Goal: Task Accomplishment & Management: Use online tool/utility

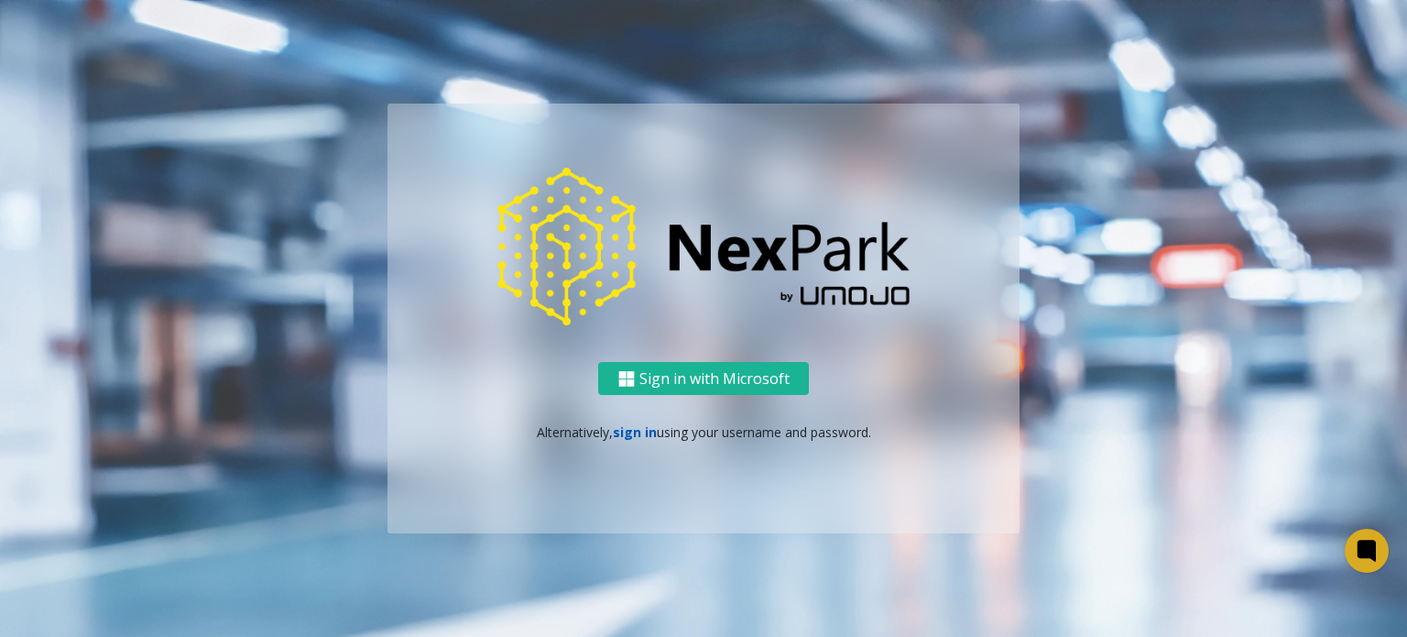
click at [627, 438] on link "sign in" at bounding box center [635, 431] width 44 height 17
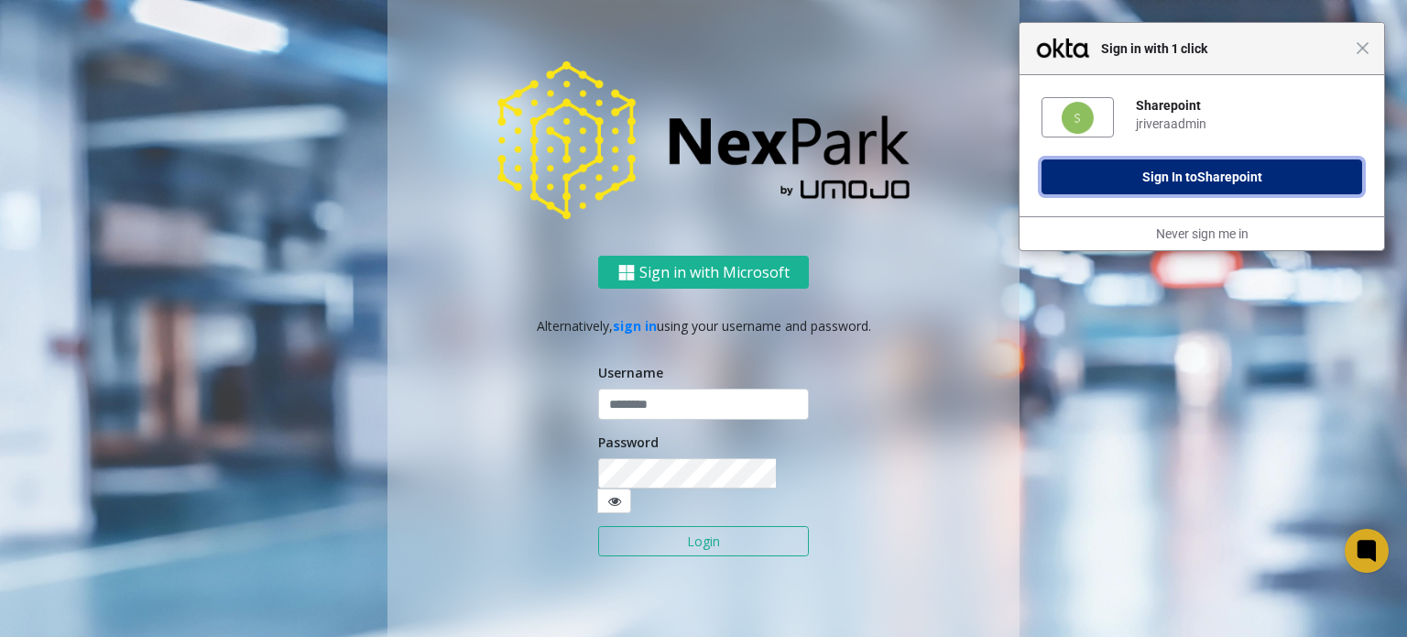
click at [1251, 184] on span "Sharepoint" at bounding box center [1229, 176] width 65 height 15
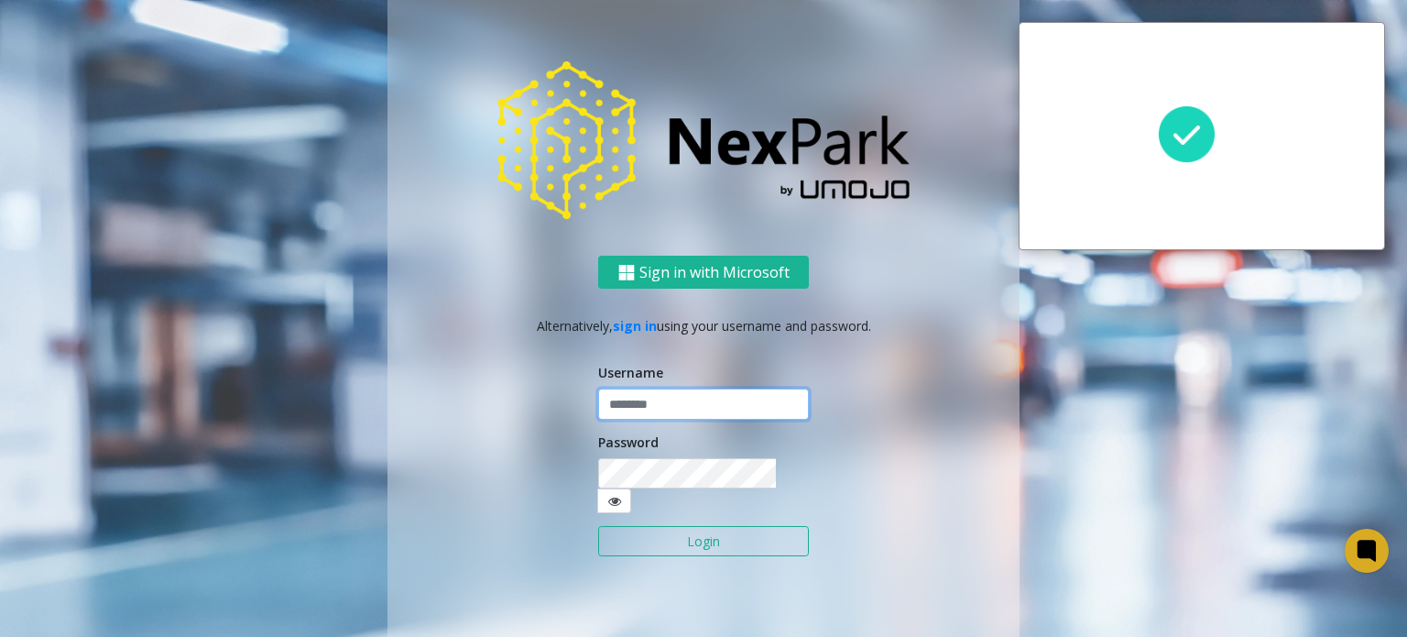
type input "**********"
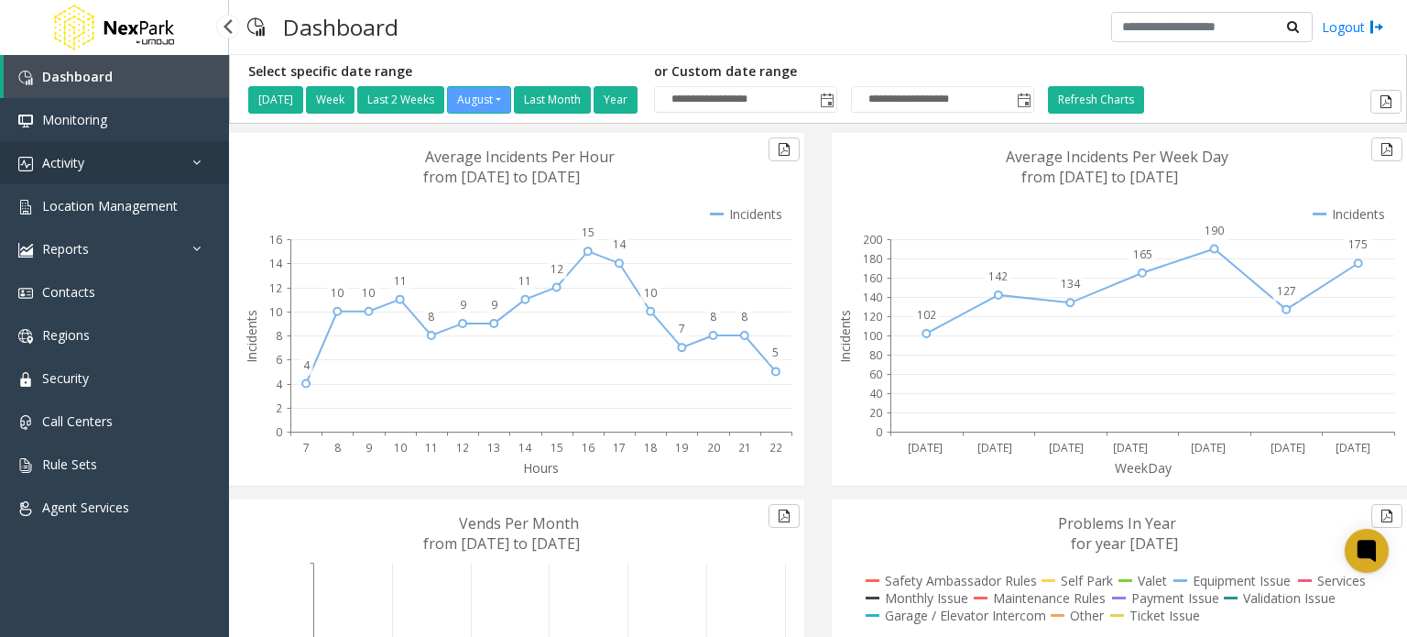
click at [136, 165] on link "Activity" at bounding box center [114, 162] width 229 height 43
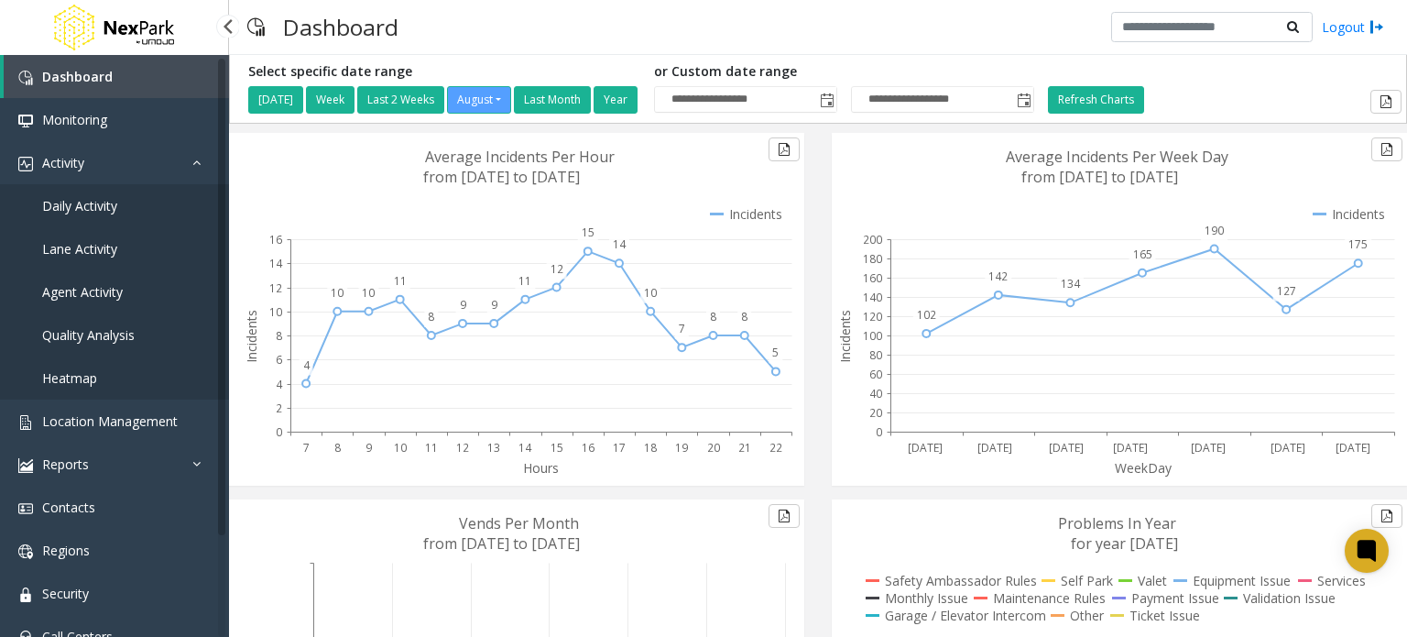
click at [86, 291] on span "Agent Activity" at bounding box center [82, 291] width 81 height 17
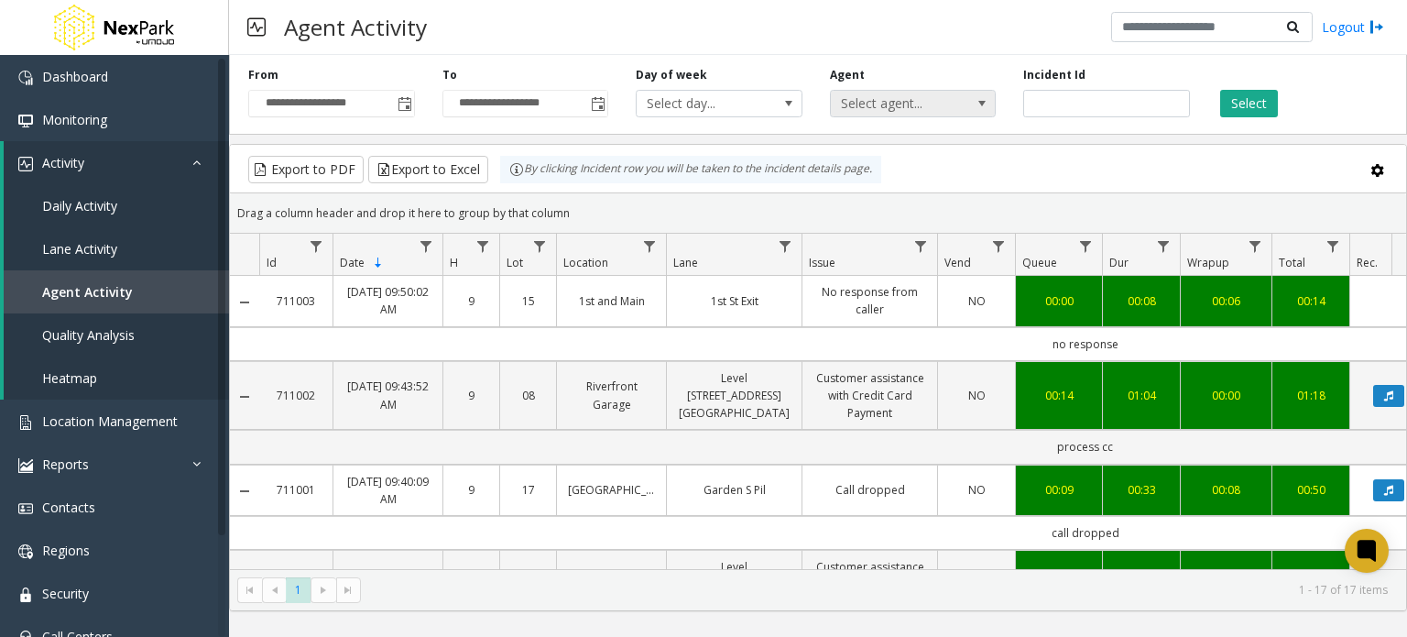
click at [908, 101] on span "Select agent..." at bounding box center [897, 104] width 132 height 26
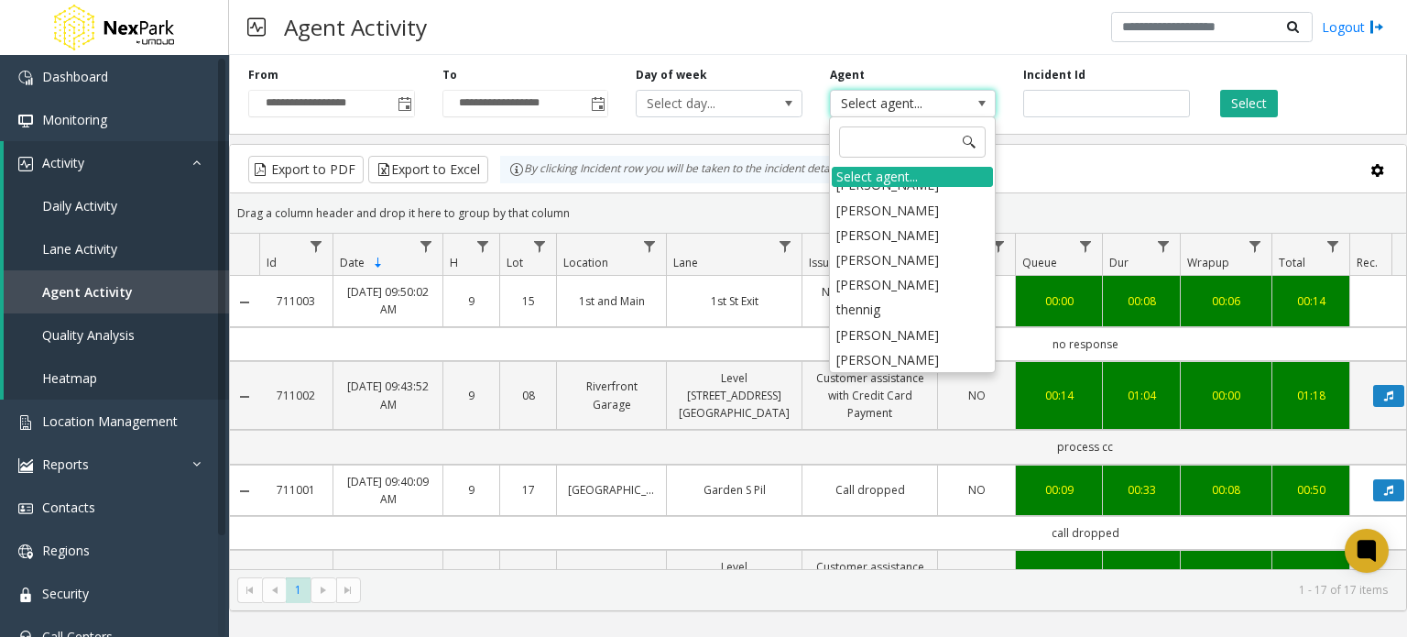
scroll to position [866, 0]
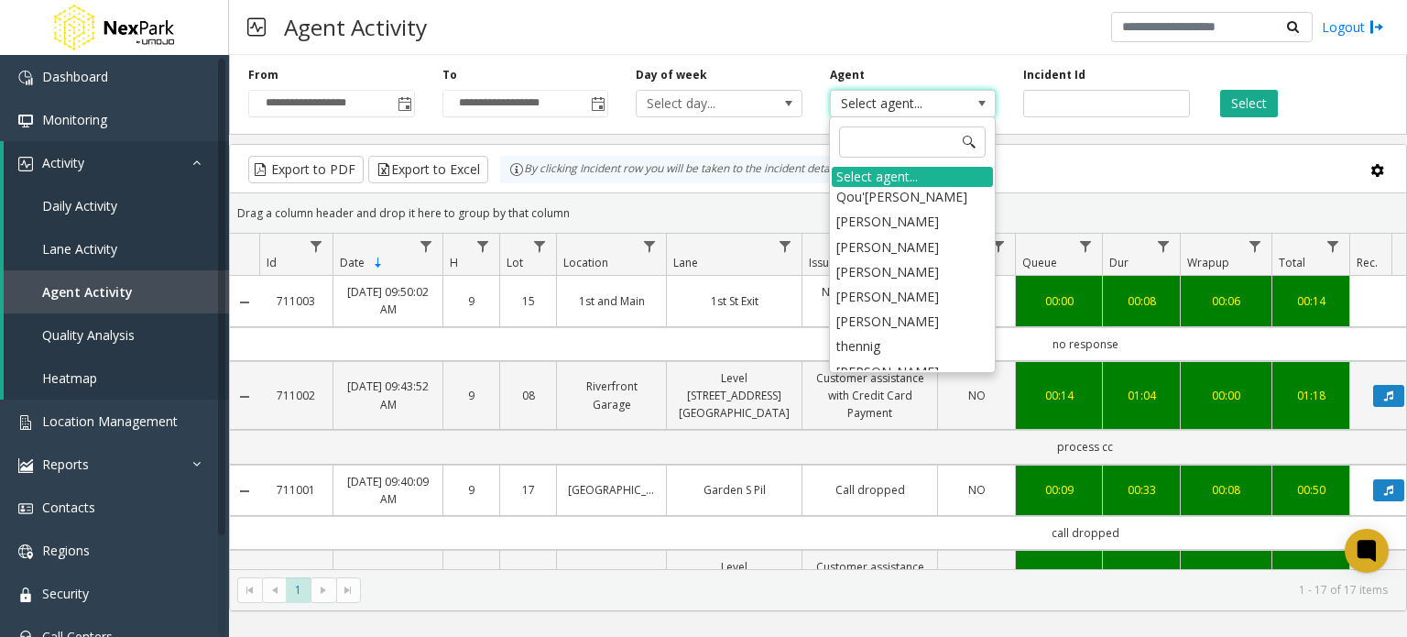
click at [942, 384] on li "[PERSON_NAME]" at bounding box center [912, 396] width 161 height 25
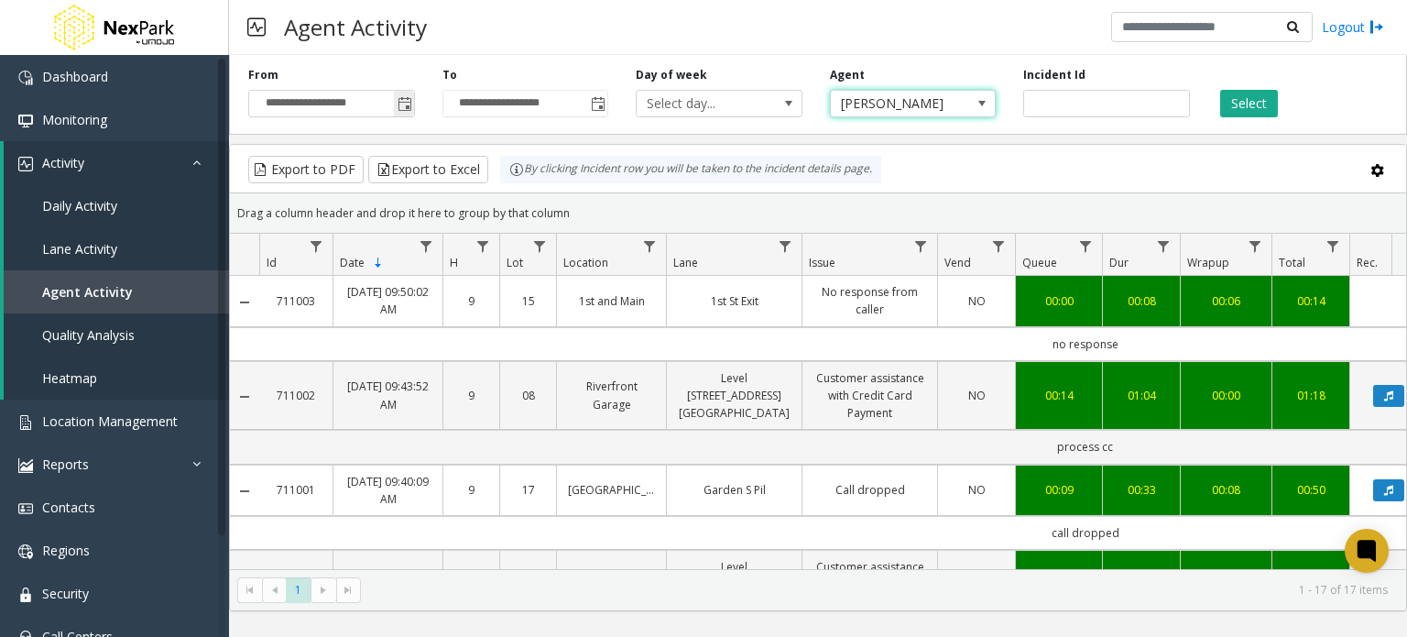
click at [403, 105] on span "Toggle popup" at bounding box center [405, 104] width 15 height 15
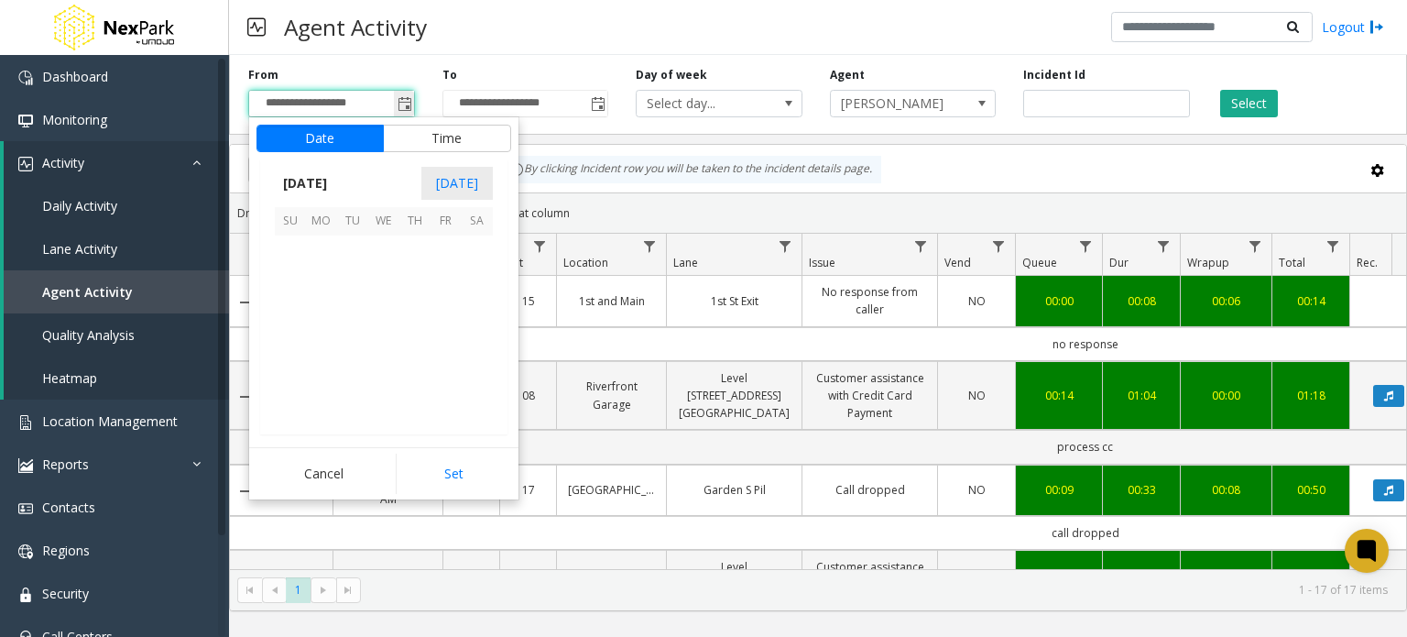
scroll to position [328558, 0]
click at [355, 310] on span "12" at bounding box center [352, 313] width 31 height 31
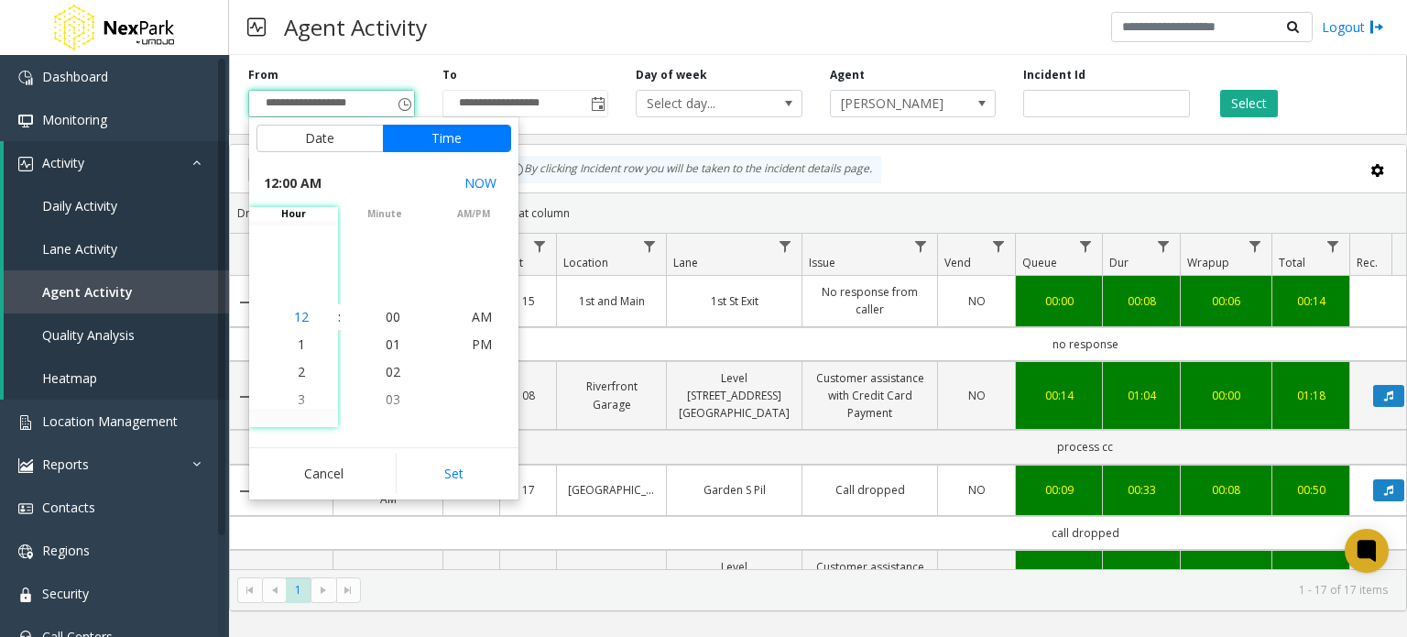
drag, startPoint x: 300, startPoint y: 375, endPoint x: 314, endPoint y: 313, distance: 63.1
click at [314, 313] on ul "12 1 2 3 4 5 6 7 8 9 10 11 12 1 2 3 4 5 6 7 8 9 10 11" at bounding box center [301, 633] width 64 height 660
click at [284, 394] on li "8" at bounding box center [301, 399] width 64 height 27
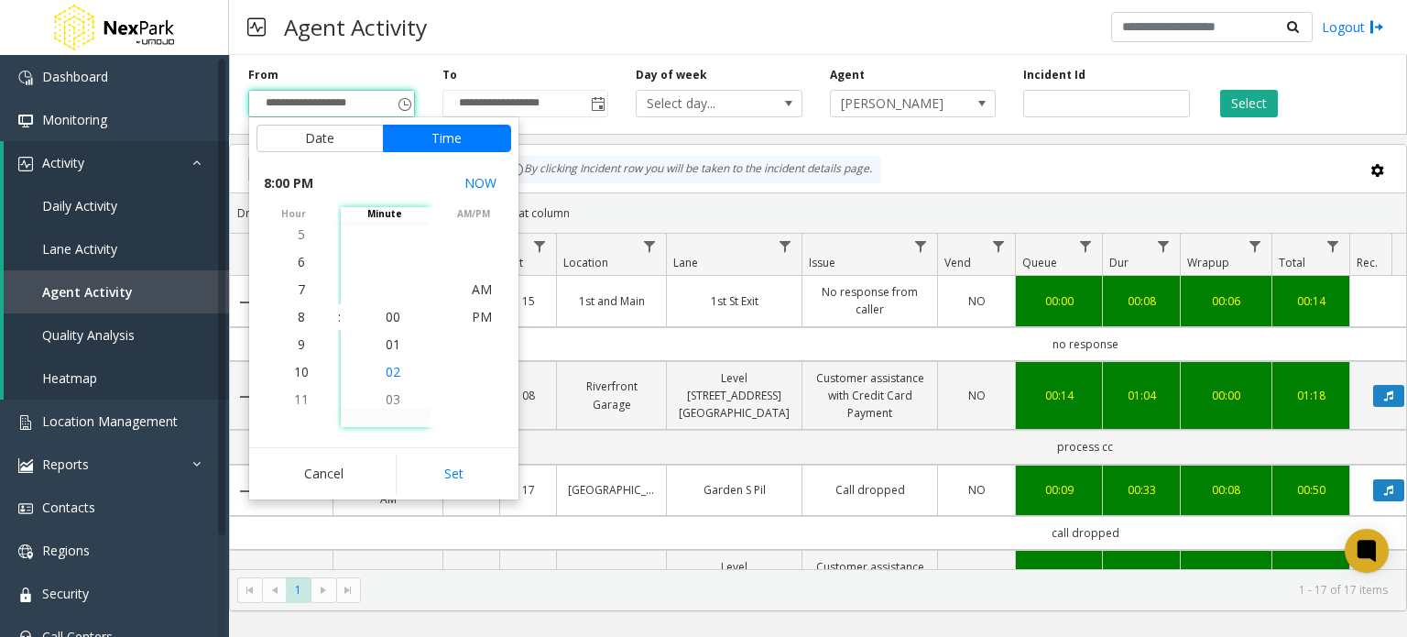
click at [386, 370] on span "02" at bounding box center [393, 371] width 15 height 17
click at [475, 289] on span "AM" at bounding box center [482, 288] width 20 height 17
click at [440, 468] on button "Set" at bounding box center [453, 473] width 115 height 40
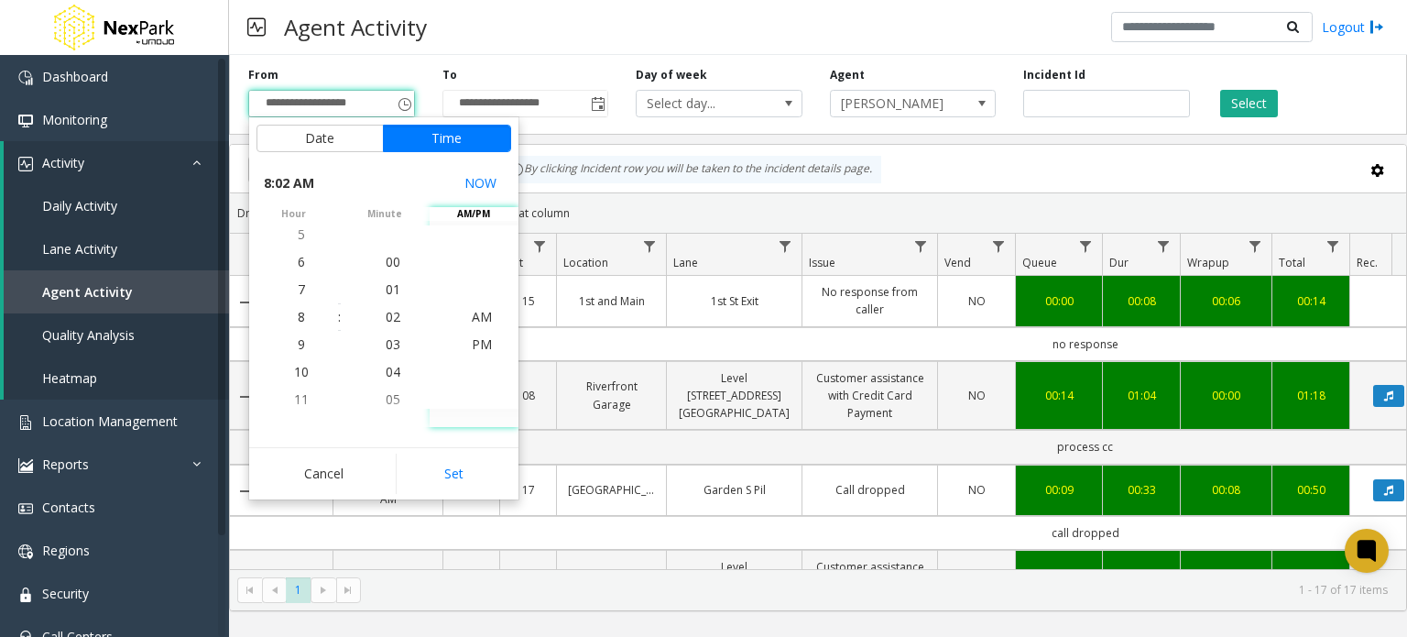
type input "**********"
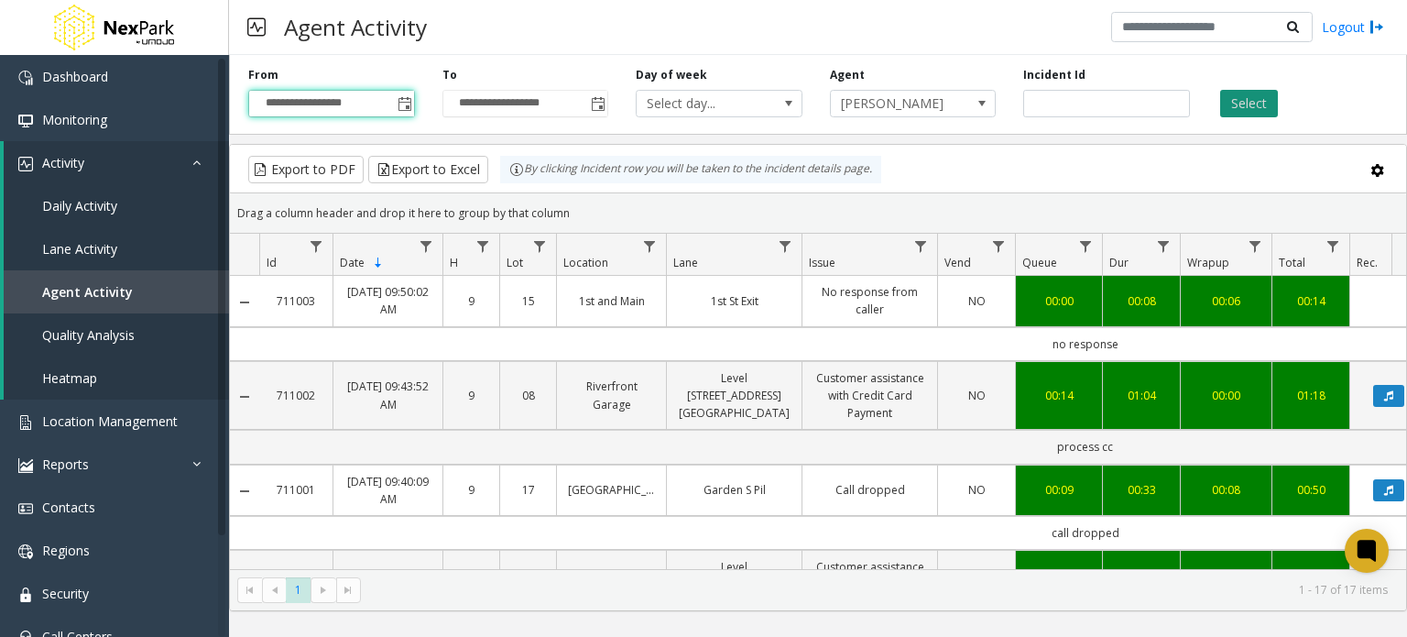
click at [1253, 108] on button "Select" at bounding box center [1249, 103] width 58 height 27
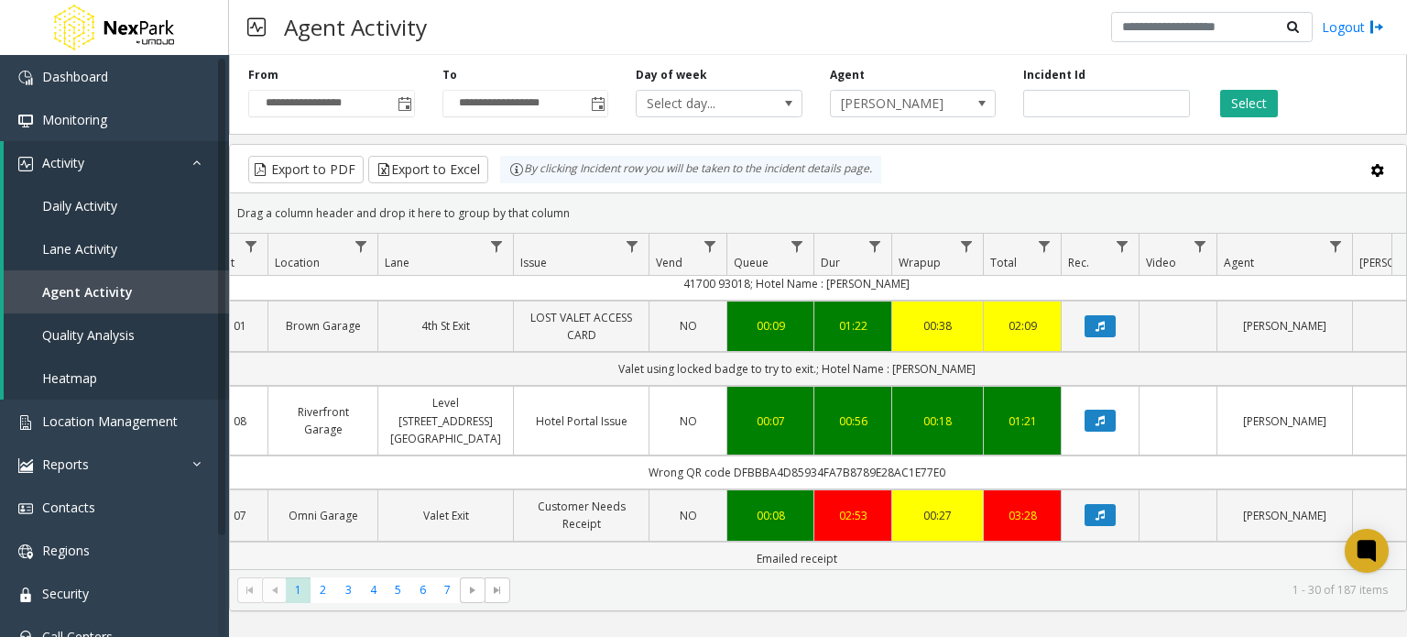
scroll to position [0, 289]
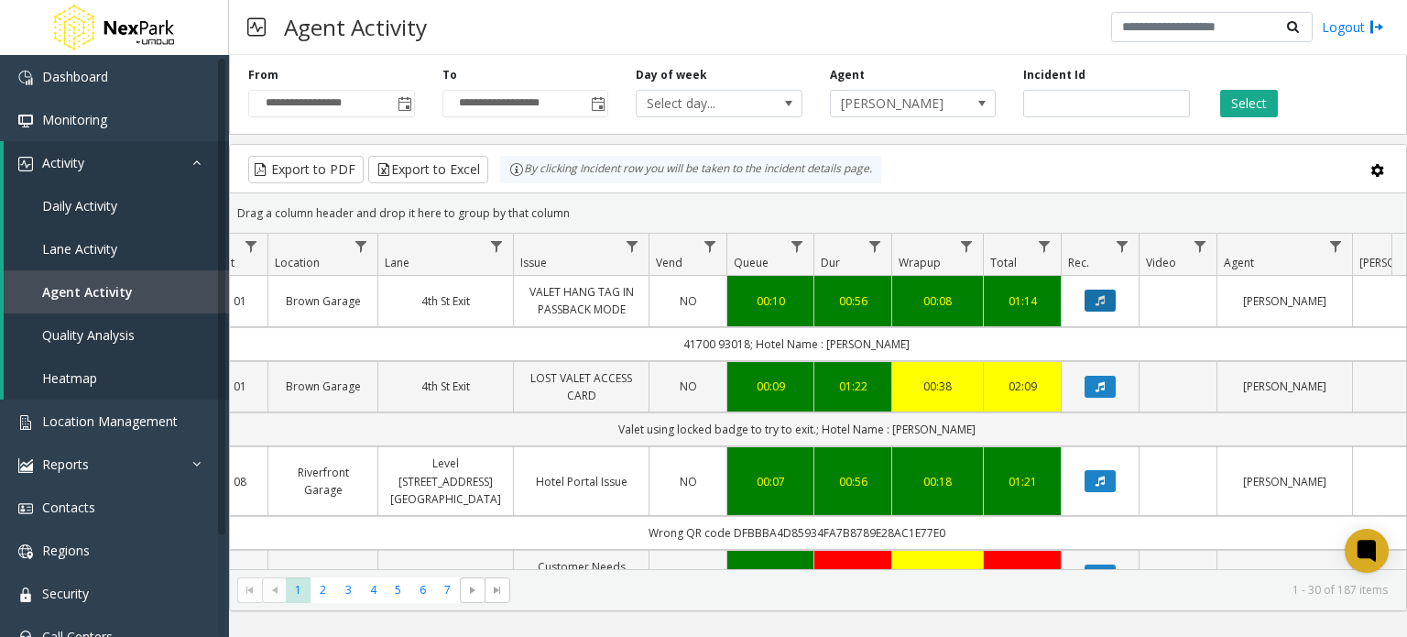
click at [1107, 301] on button "Data table" at bounding box center [1100, 300] width 31 height 22
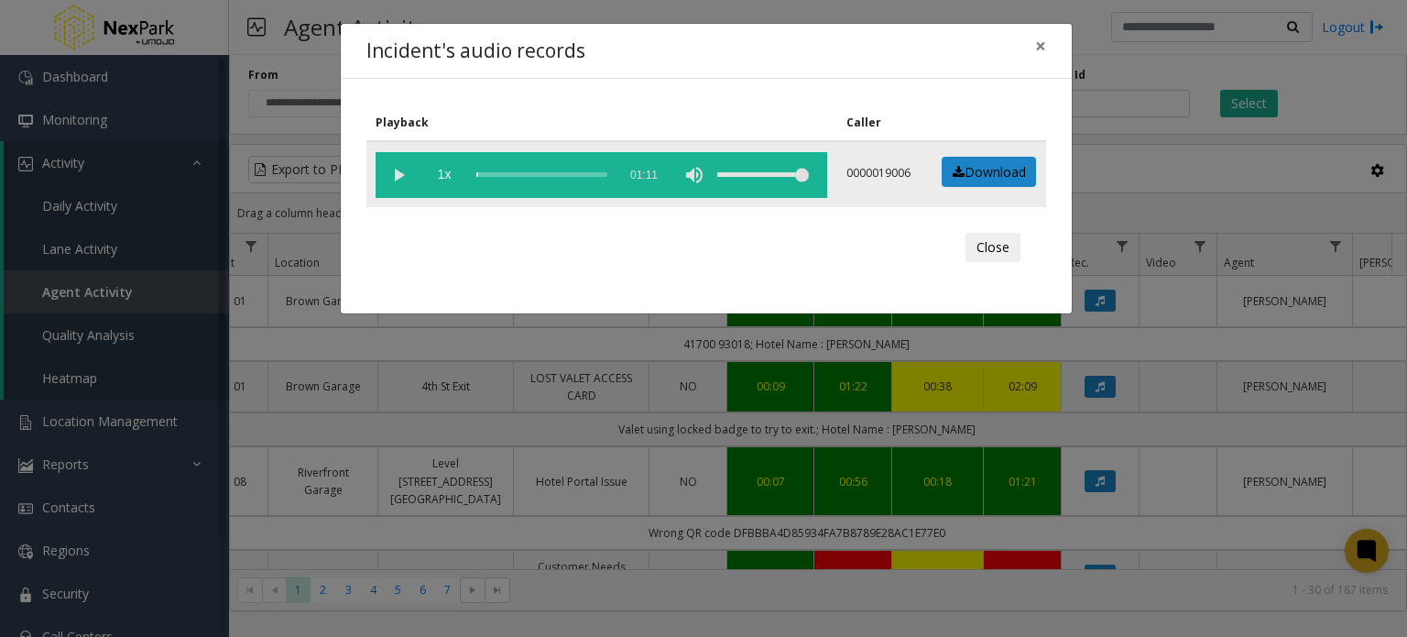
click at [396, 173] on vg-play-pause at bounding box center [399, 175] width 46 height 46
click at [1003, 242] on button "Close" at bounding box center [993, 247] width 55 height 29
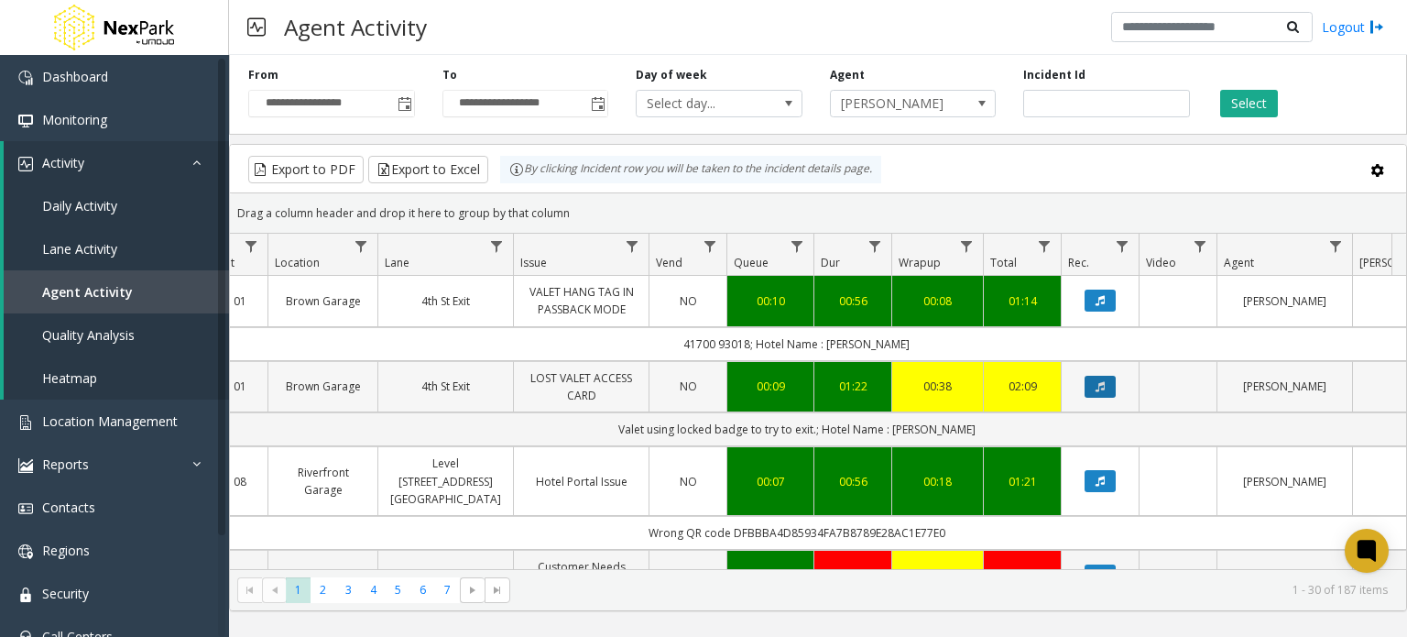
click at [1103, 387] on icon "Data table" at bounding box center [1100, 386] width 9 height 11
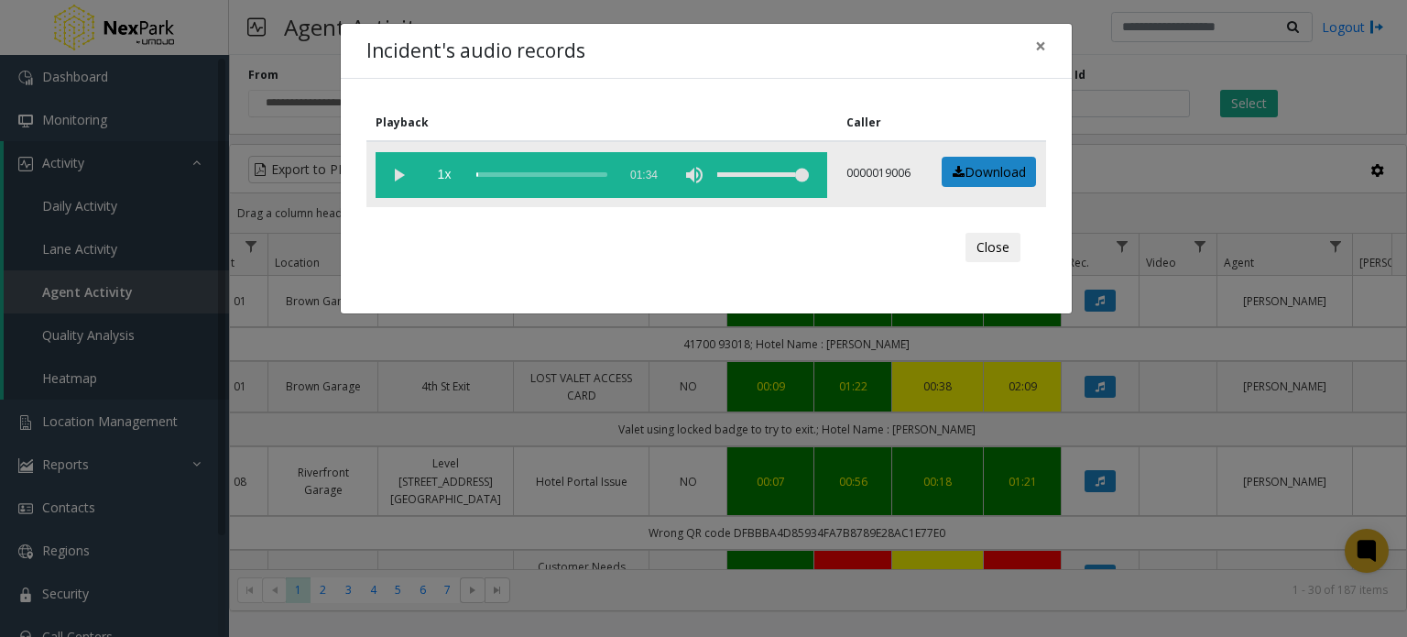
click at [402, 171] on vg-play-pause at bounding box center [399, 175] width 46 height 46
click at [1036, 50] on span "×" at bounding box center [1040, 46] width 11 height 26
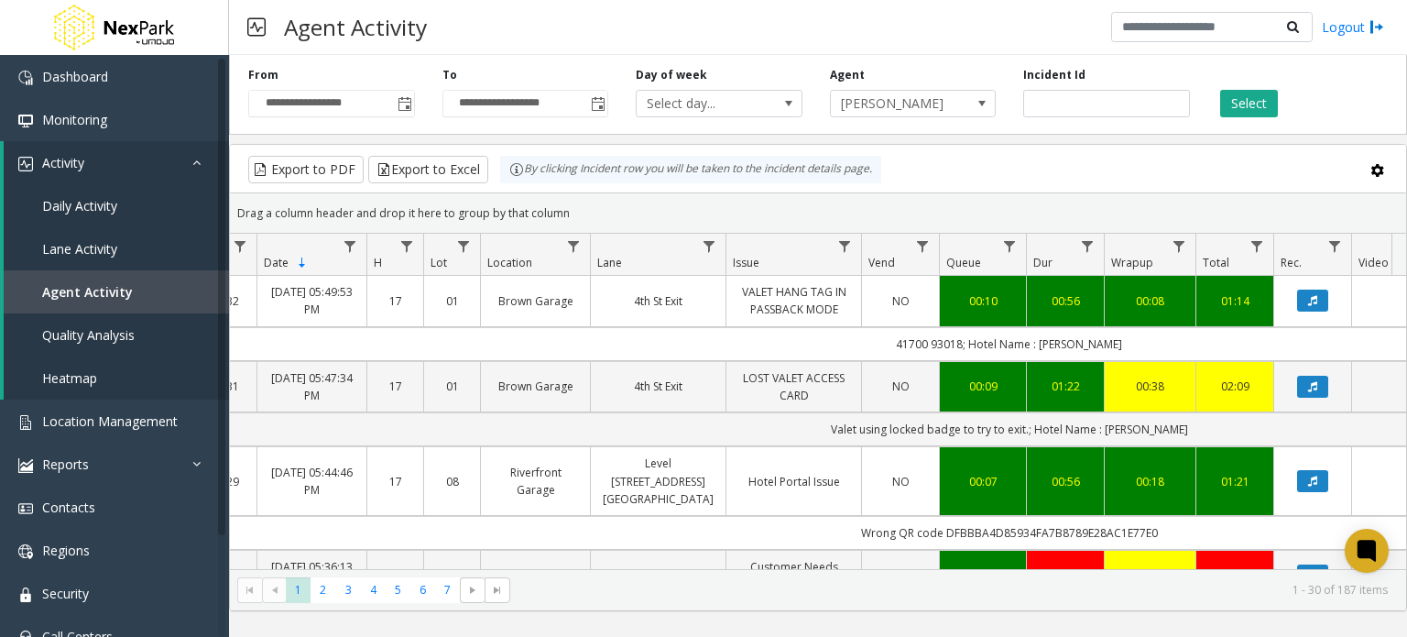
scroll to position [0, 84]
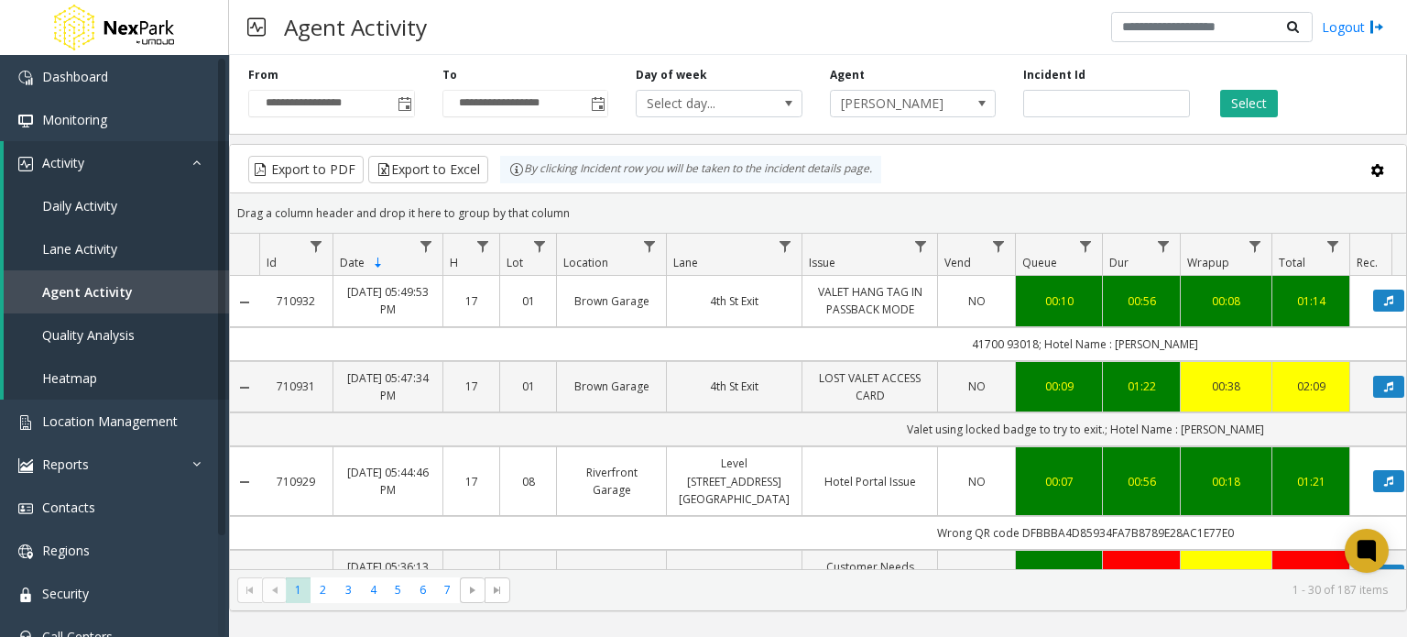
scroll to position [0, 84]
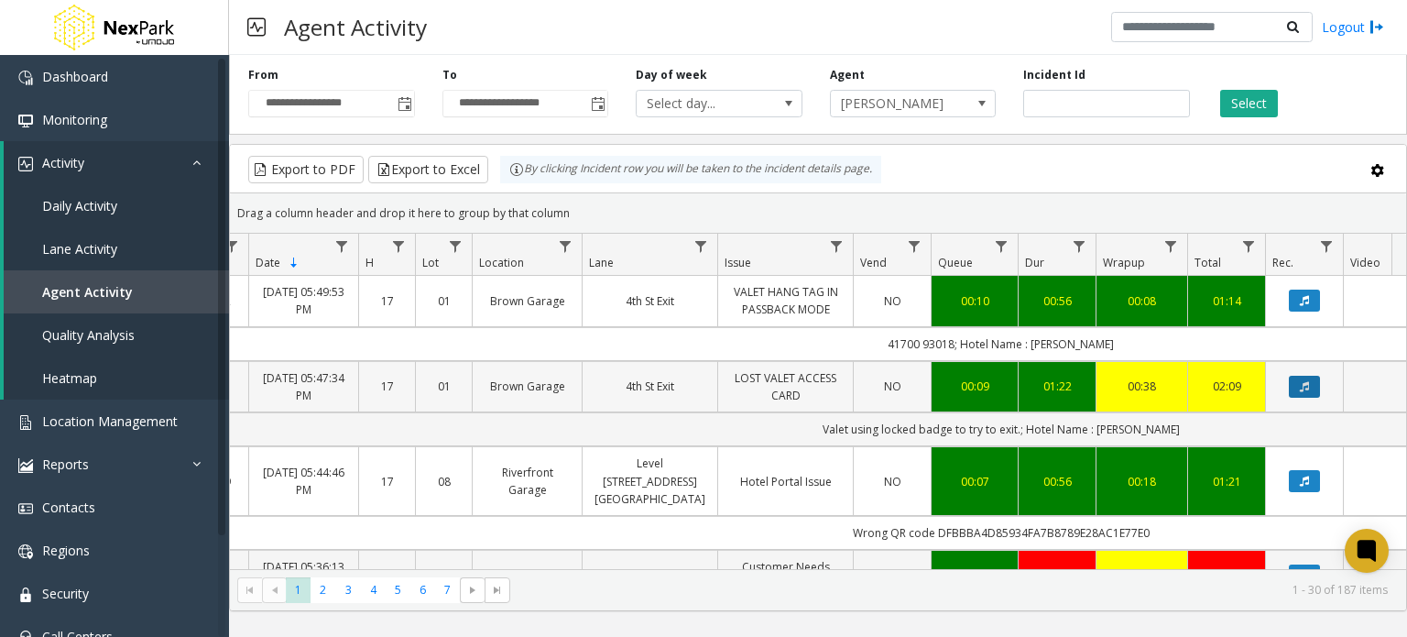
click at [1308, 381] on icon "Data table" at bounding box center [1304, 386] width 9 height 11
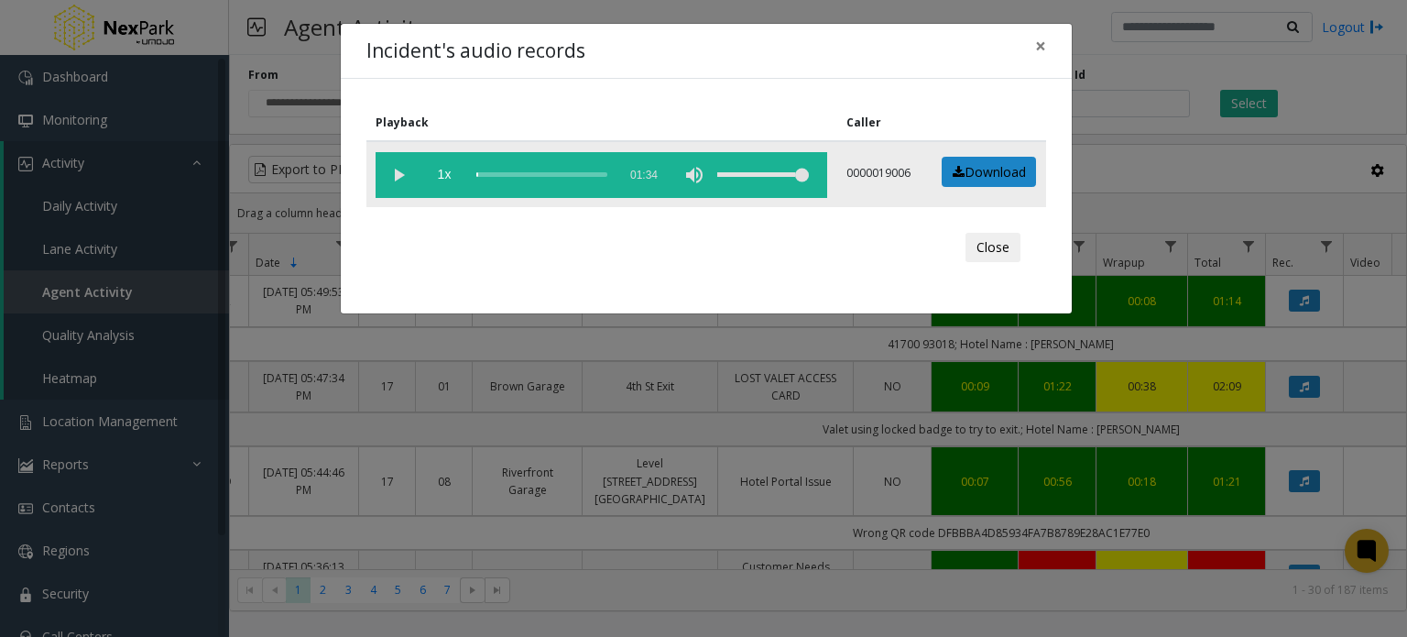
click at [407, 176] on vg-play-pause at bounding box center [399, 175] width 46 height 46
click at [393, 169] on vg-play-pause at bounding box center [399, 175] width 46 height 46
click at [398, 175] on vg-play-pause at bounding box center [399, 175] width 46 height 46
click at [989, 248] on button "Close" at bounding box center [993, 247] width 55 height 29
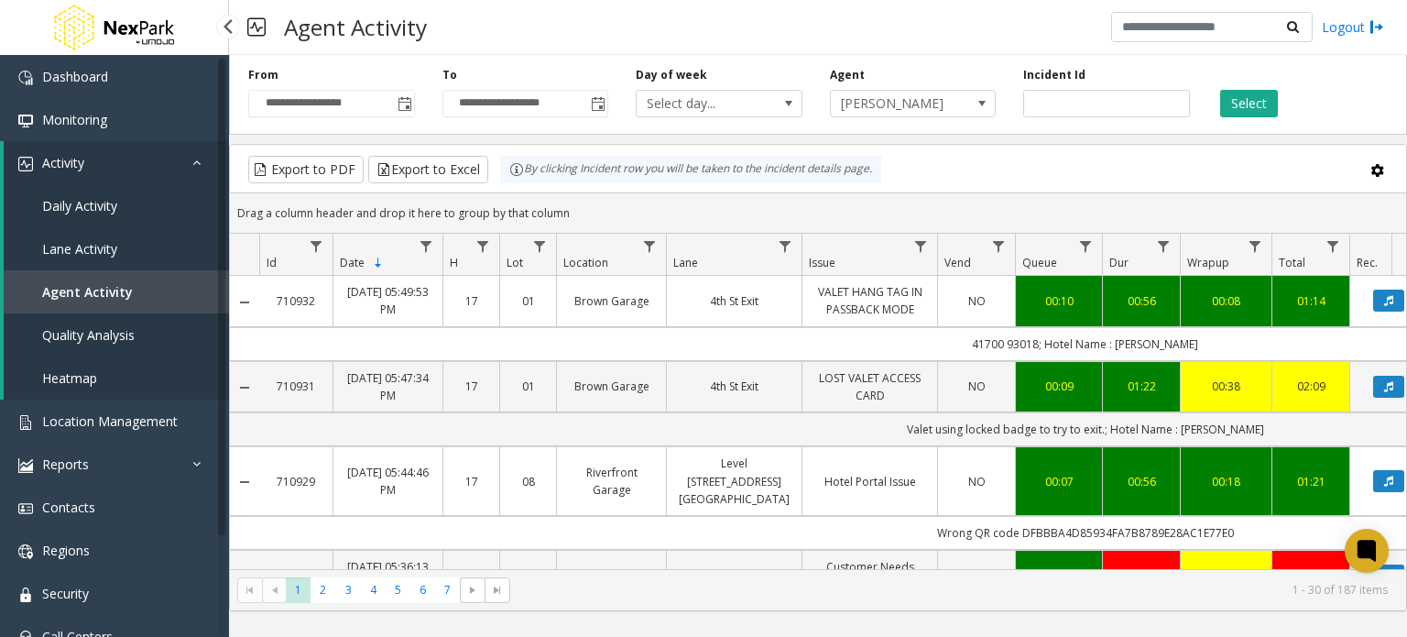
scroll to position [0, 84]
